Goal: Task Accomplishment & Management: Manage account settings

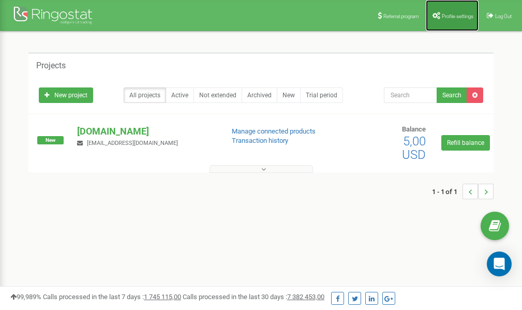
click at [451, 19] on link "Profile settings" at bounding box center [452, 15] width 53 height 31
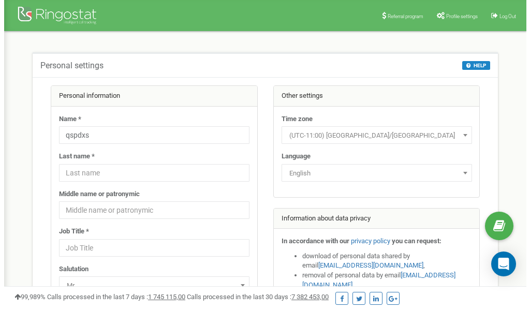
scroll to position [52, 0]
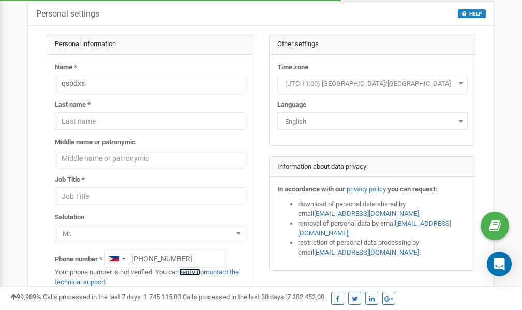
click at [192, 272] on link "verify it" at bounding box center [189, 272] width 21 height 8
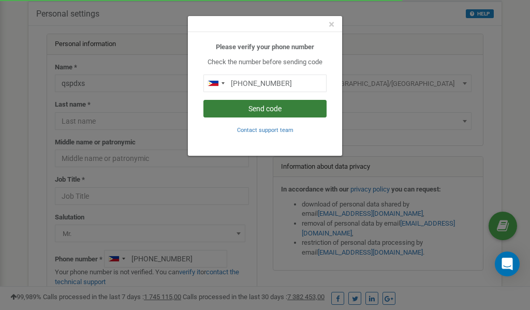
click at [255, 107] on button "Send code" at bounding box center [264, 109] width 123 height 18
